Goal: Find specific page/section: Find specific page/section

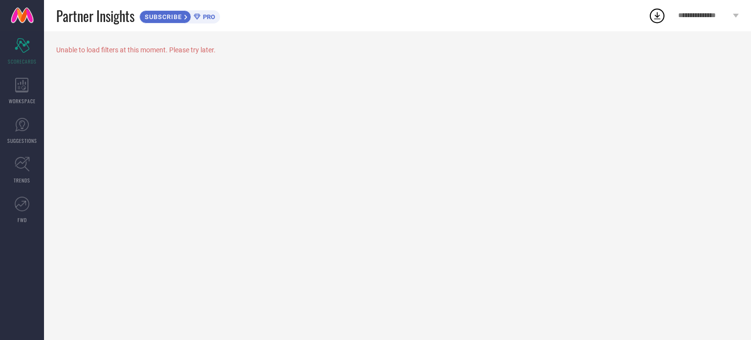
drag, startPoint x: 0, startPoint y: 0, endPoint x: 236, endPoint y: 41, distance: 239.2
click at [236, 41] on div "Unable to load filters at this moment. Please try later." at bounding box center [397, 185] width 707 height 309
click at [26, 93] on div "WORKSPACE" at bounding box center [22, 90] width 44 height 39
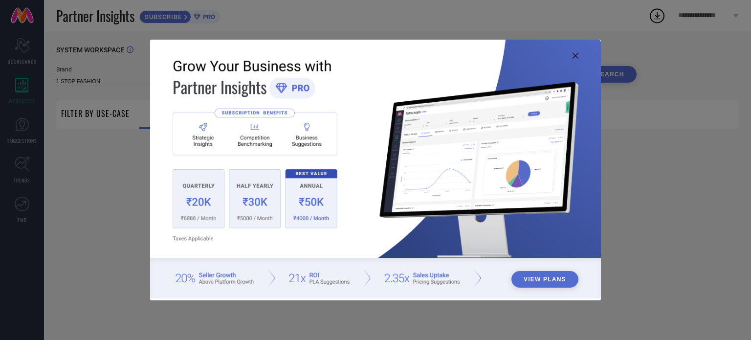
type input "1 STOP FASHION"
type input "All"
click at [574, 57] on icon at bounding box center [576, 56] width 6 height 6
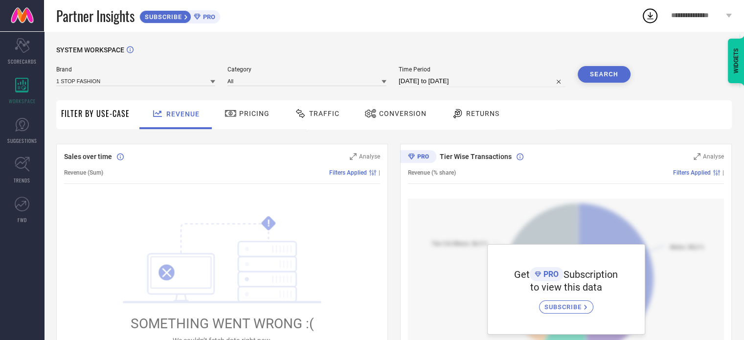
click at [268, 134] on div "SYSTEM WORKSPACE Brand 1 STOP FASHION Category All Time Period [DATE] to [DATE]…" at bounding box center [393, 345] width 675 height 599
click at [253, 125] on div "Pricing" at bounding box center [246, 114] width 69 height 29
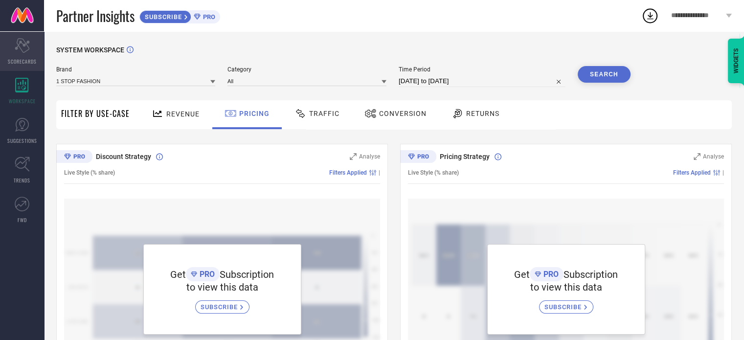
click at [20, 60] on span "SCORECARDS" at bounding box center [22, 61] width 29 height 7
